Goal: Information Seeking & Learning: Learn about a topic

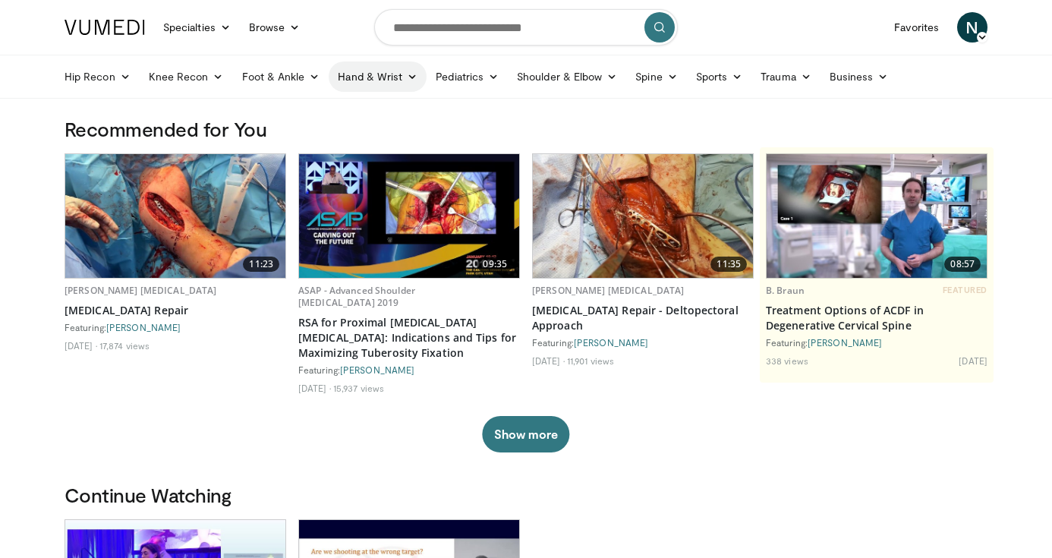
click at [376, 64] on link "Hand & Wrist" at bounding box center [378, 76] width 98 height 30
click at [358, 136] on link "Wrist" at bounding box center [419, 136] width 181 height 24
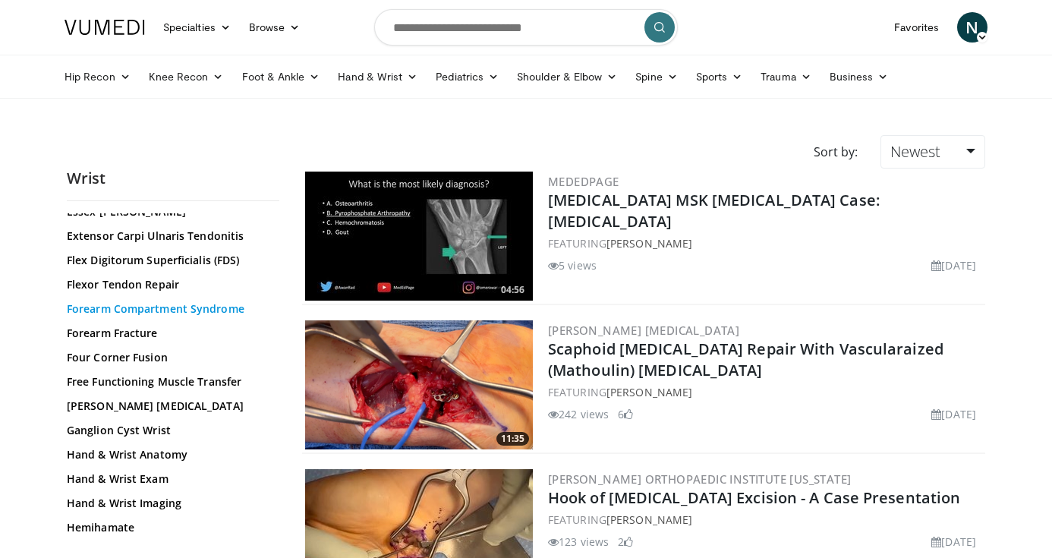
scroll to position [300, 0]
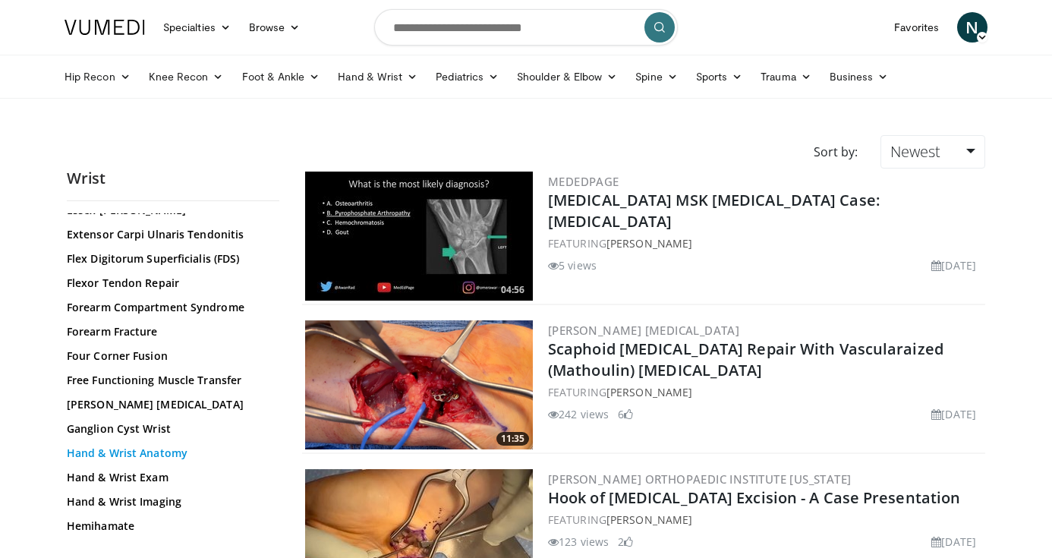
click at [151, 453] on link "Hand & Wrist Anatomy" at bounding box center [169, 453] width 205 height 15
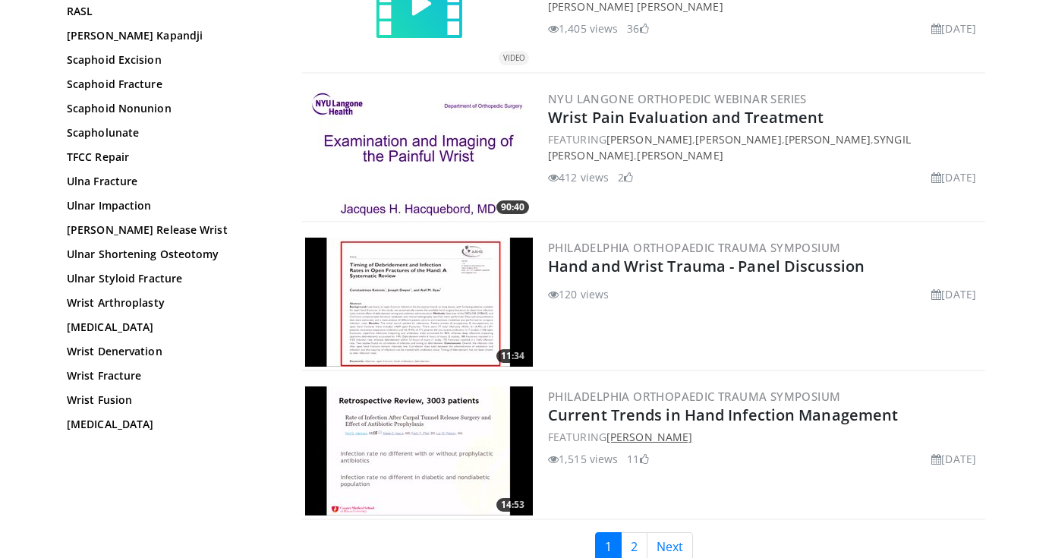
scroll to position [3362, 0]
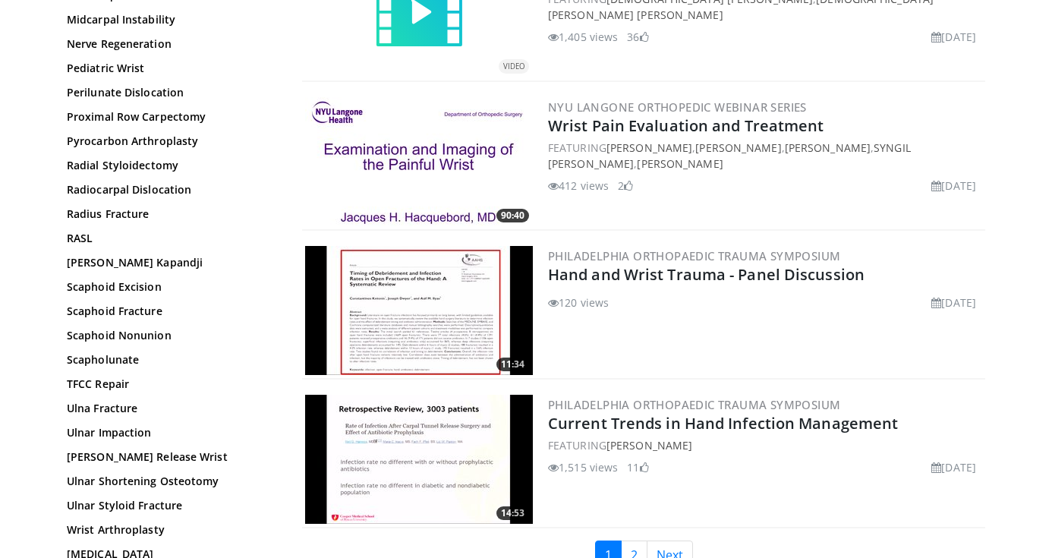
click at [628, 139] on div "NYU Langone Orthopedic Webinar Series Wrist Pain Evaluation and Treatment FEATU…" at bounding box center [765, 161] width 434 height 129
click at [415, 170] on img at bounding box center [419, 161] width 228 height 129
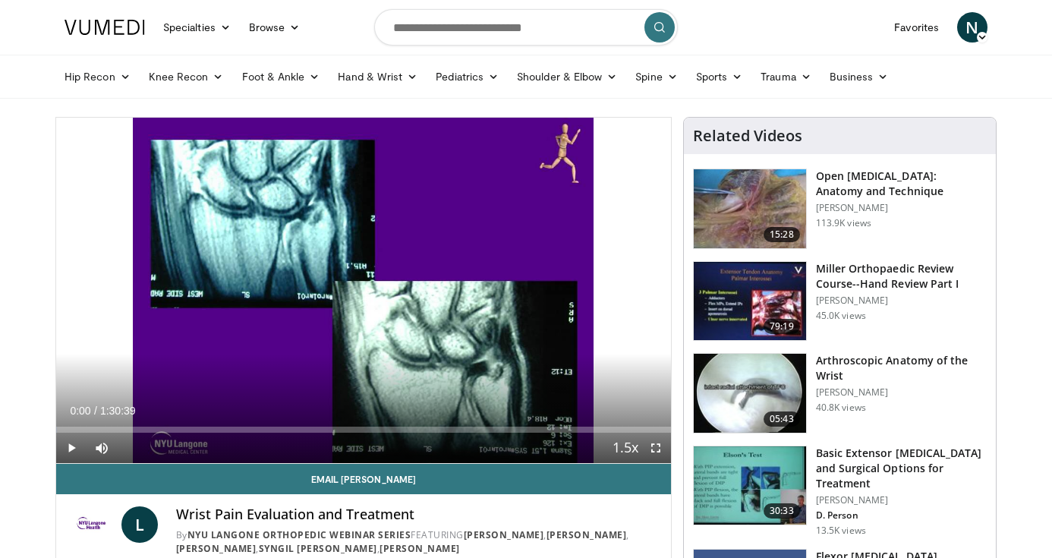
click at [58, 449] on span "Video Player" at bounding box center [71, 448] width 30 height 30
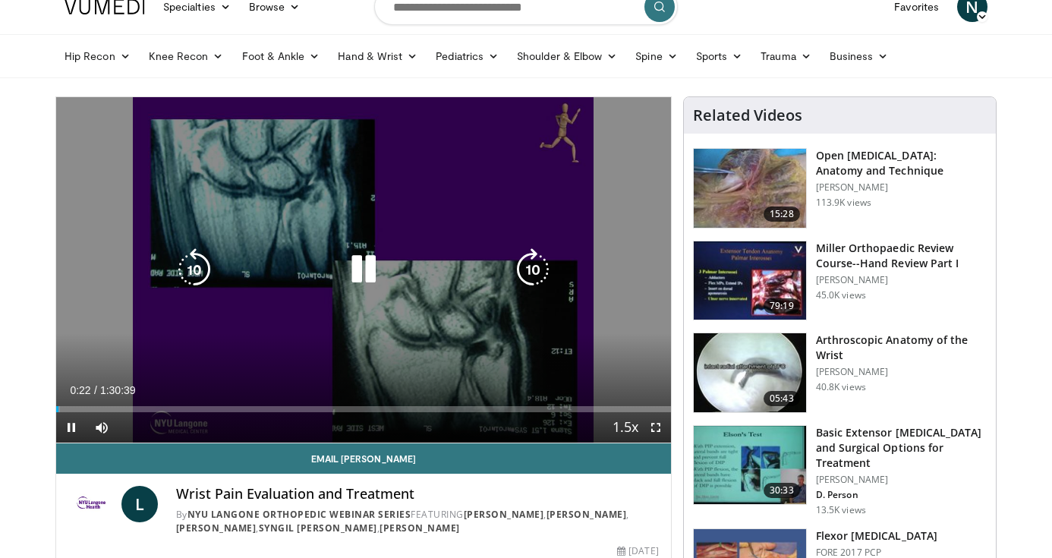
scroll to position [14, 0]
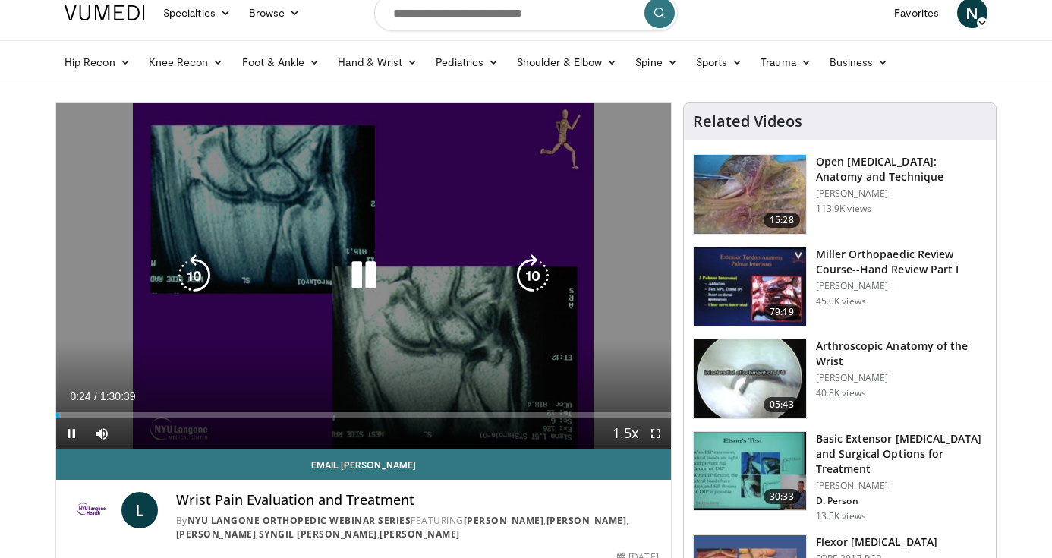
click at [542, 272] on icon "Video Player" at bounding box center [533, 275] width 43 height 43
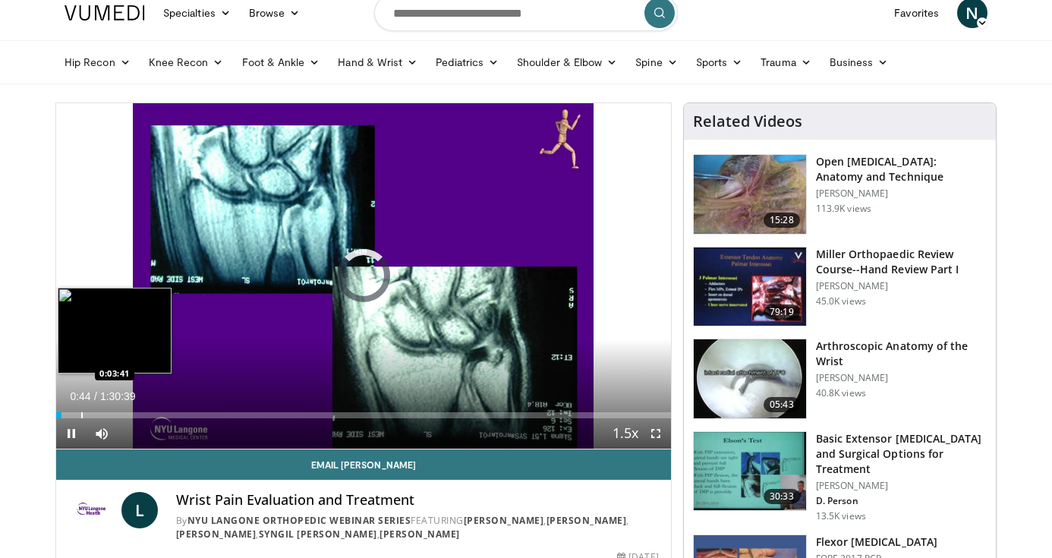
click at [81, 412] on div "Progress Bar" at bounding box center [82, 415] width 2 height 6
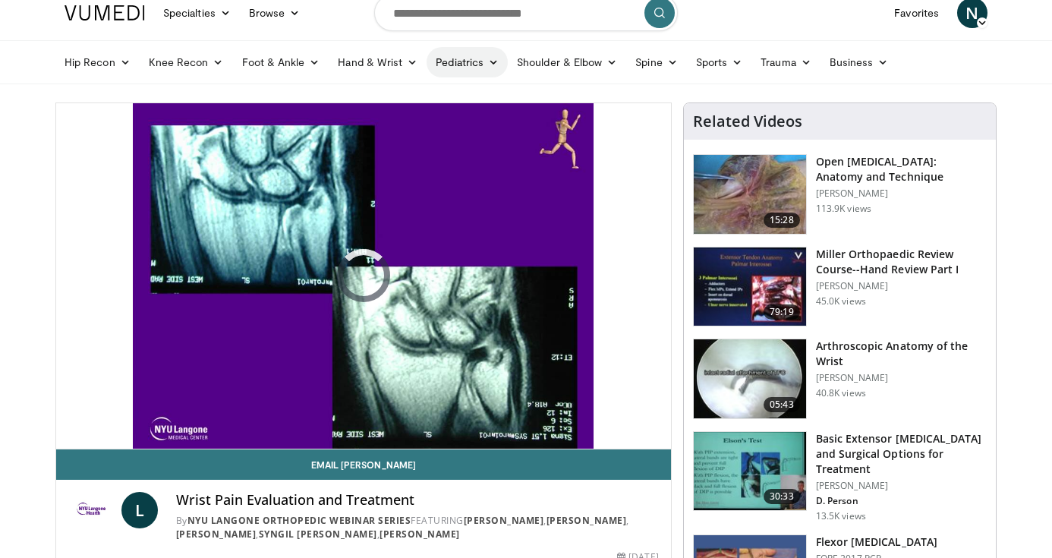
click at [473, 71] on link "Pediatrics" at bounding box center [467, 62] width 81 height 30
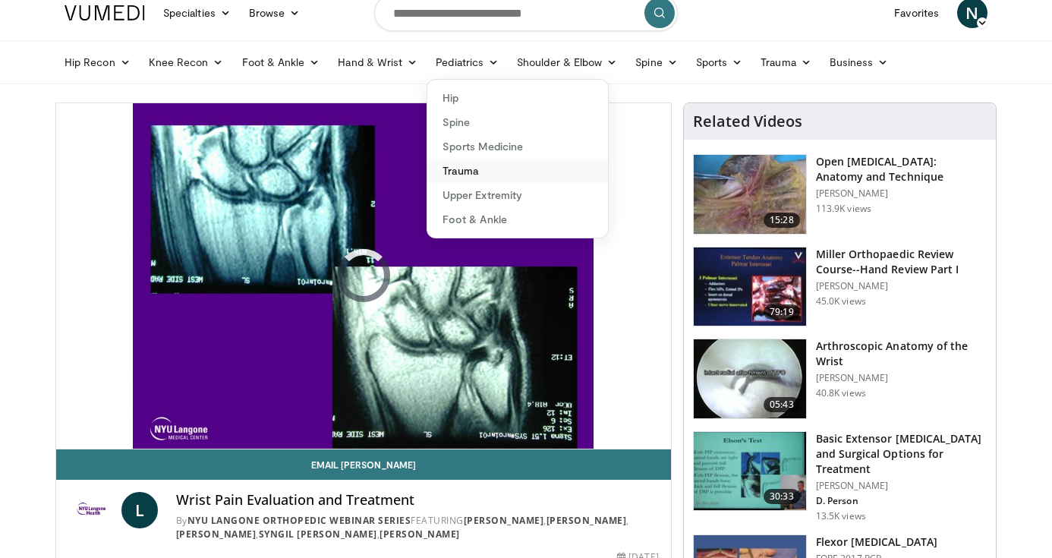
click at [455, 172] on link "Trauma" at bounding box center [517, 171] width 181 height 24
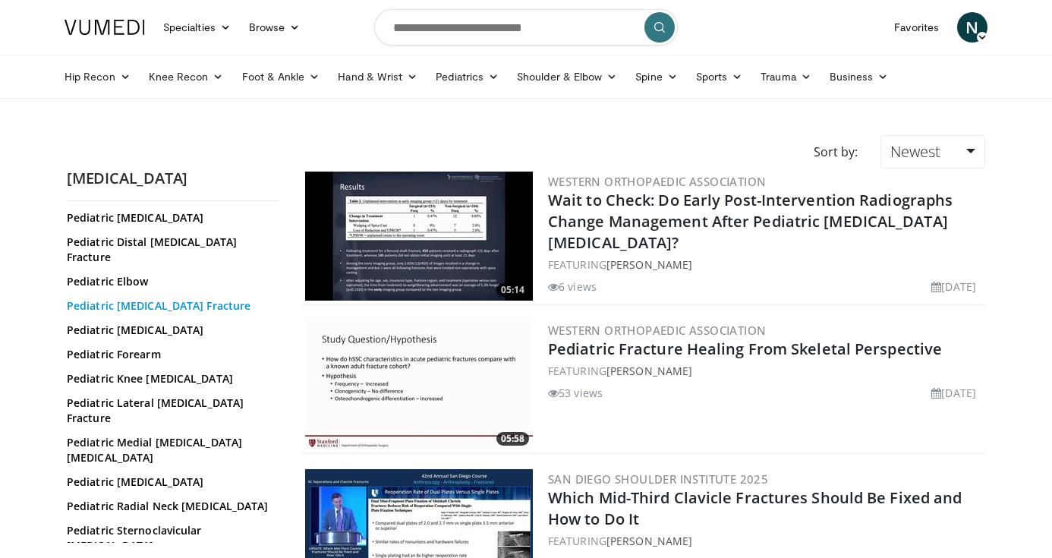
scroll to position [87, 0]
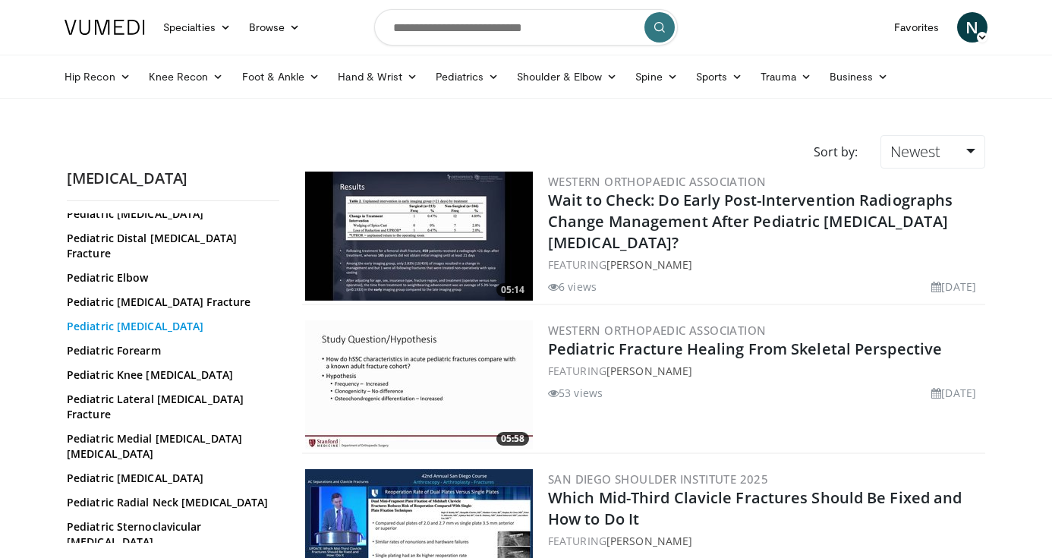
click at [209, 319] on link "Pediatric Femoral Shaft Fracture" at bounding box center [169, 326] width 205 height 15
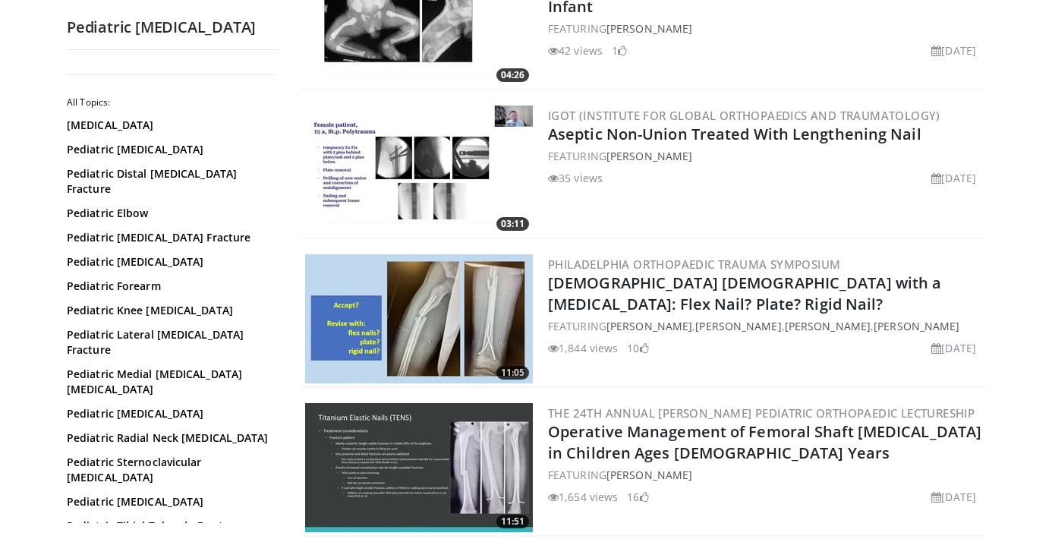
scroll to position [516, 0]
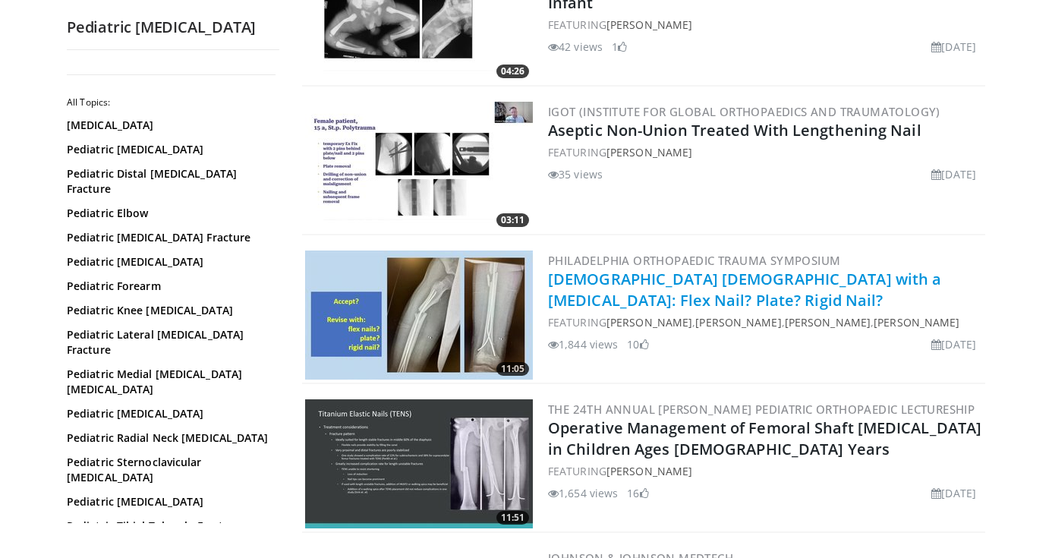
click at [590, 290] on link "[DEMOGRAPHIC_DATA] [DEMOGRAPHIC_DATA] with a [MEDICAL_DATA]: Flex Nail? Plate? …" at bounding box center [744, 290] width 393 height 42
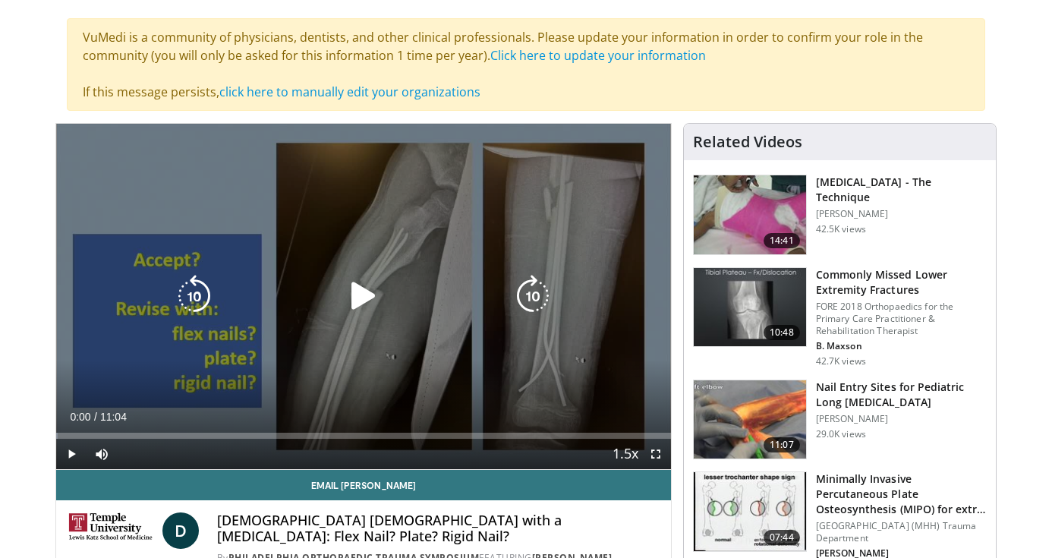
scroll to position [100, 0]
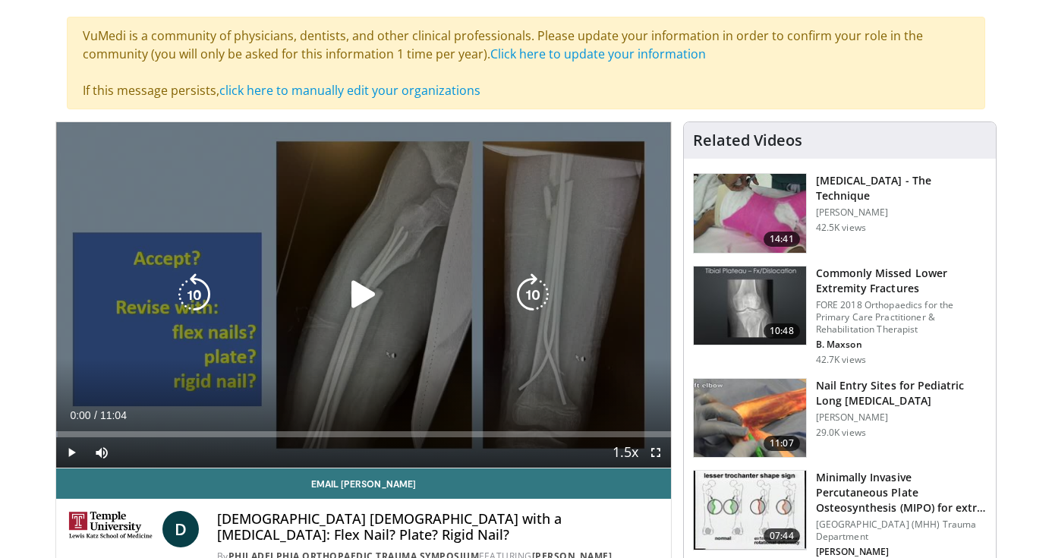
click at [373, 296] on icon "Video Player" at bounding box center [363, 294] width 43 height 43
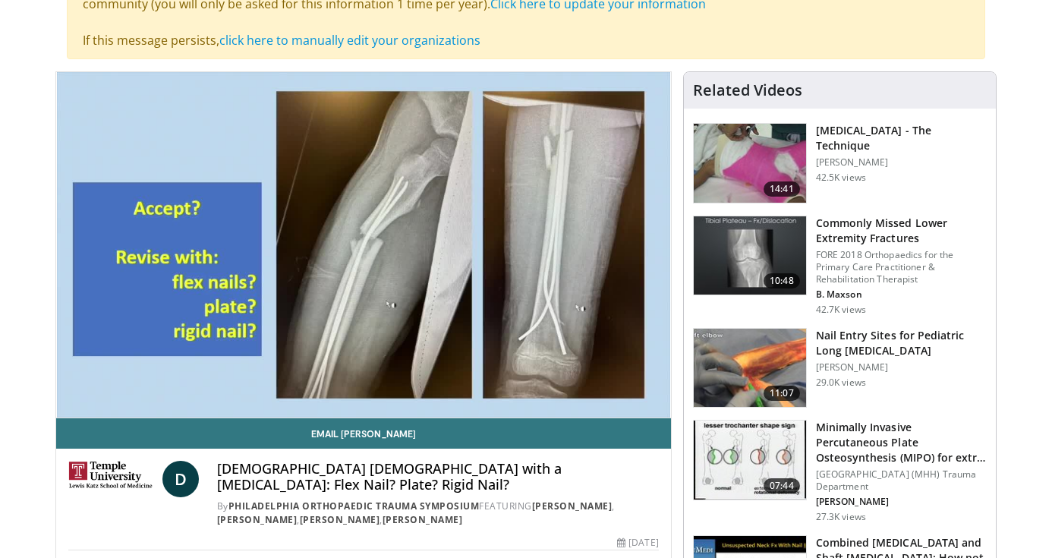
scroll to position [153, 0]
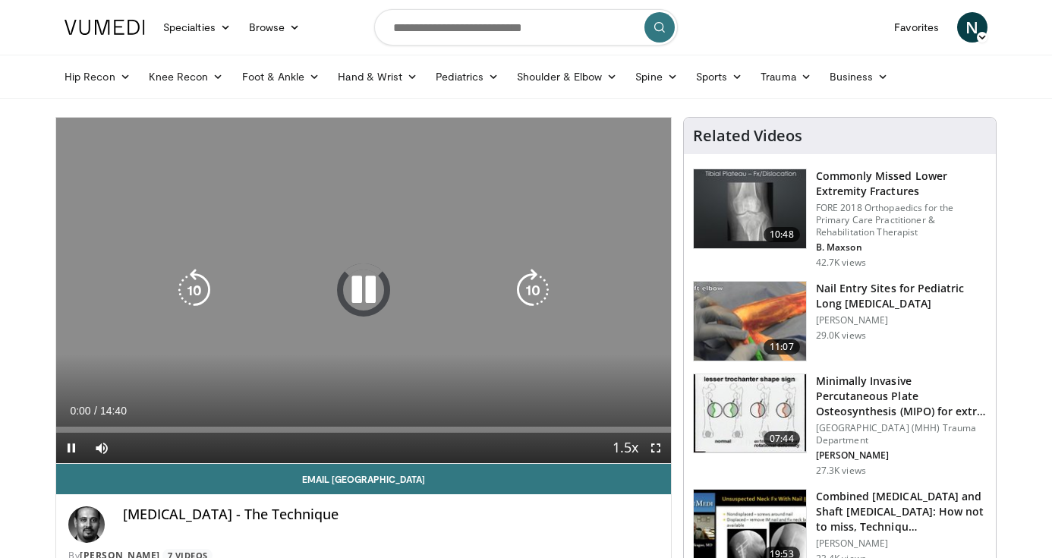
click at [339, 298] on div "Video Player" at bounding box center [363, 290] width 369 height 30
click at [361, 289] on icon "Video Player" at bounding box center [363, 290] width 43 height 43
click at [371, 303] on icon "Video Player" at bounding box center [363, 290] width 43 height 43
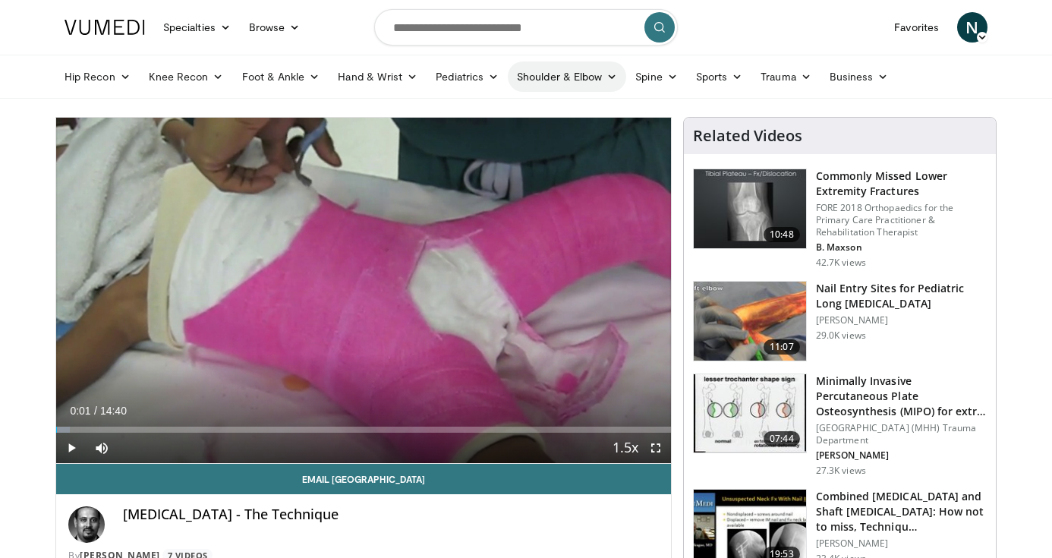
click at [557, 78] on link "Shoulder & Elbow" at bounding box center [567, 76] width 118 height 30
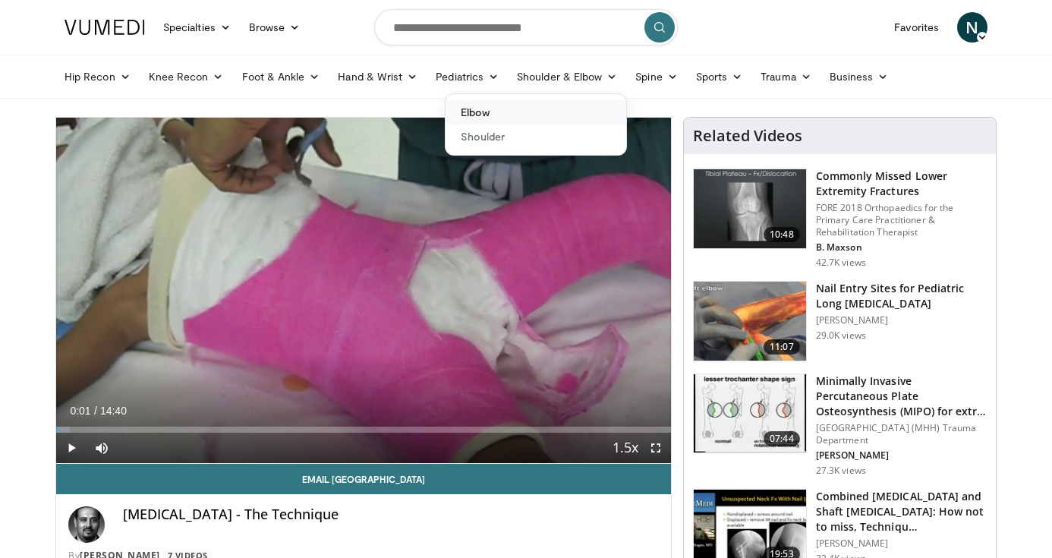
click at [515, 103] on link "Elbow" at bounding box center [536, 112] width 181 height 24
